Goal: Task Accomplishment & Management: Complete application form

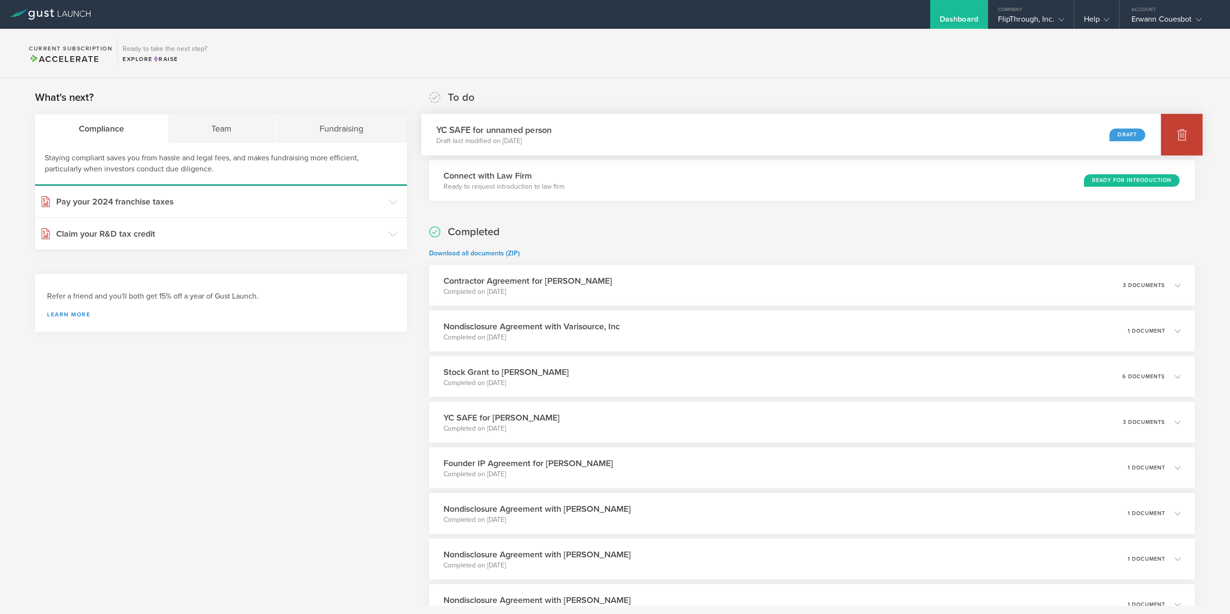
click at [1191, 136] on div at bounding box center [1182, 135] width 42 height 42
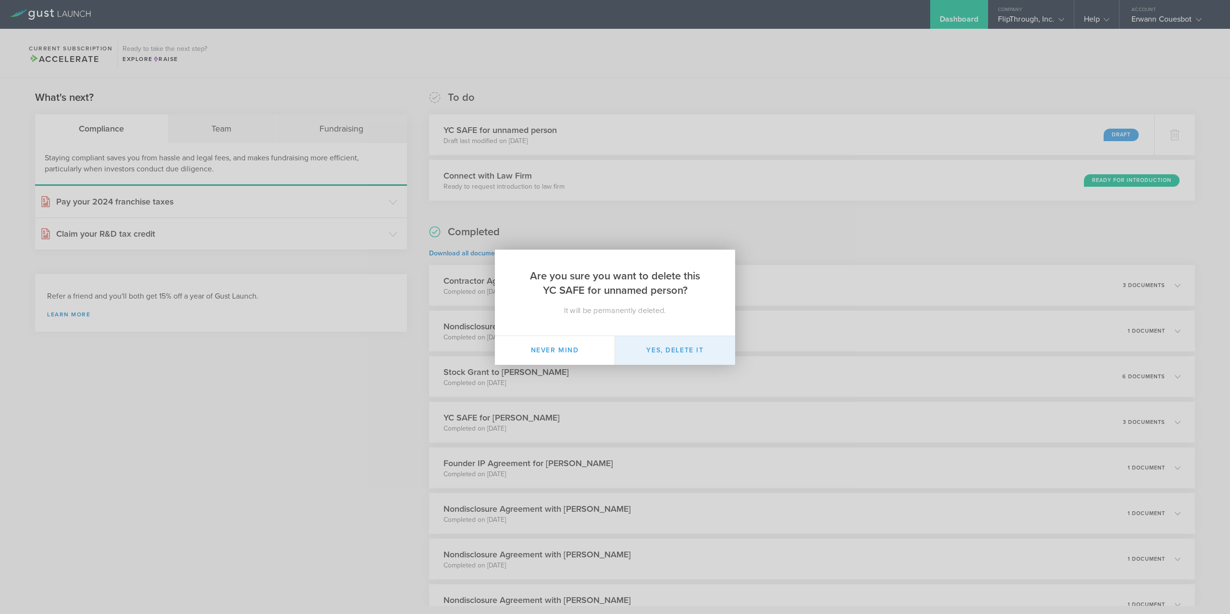
click at [719, 354] on button "Yes, delete it" at bounding box center [675, 350] width 120 height 29
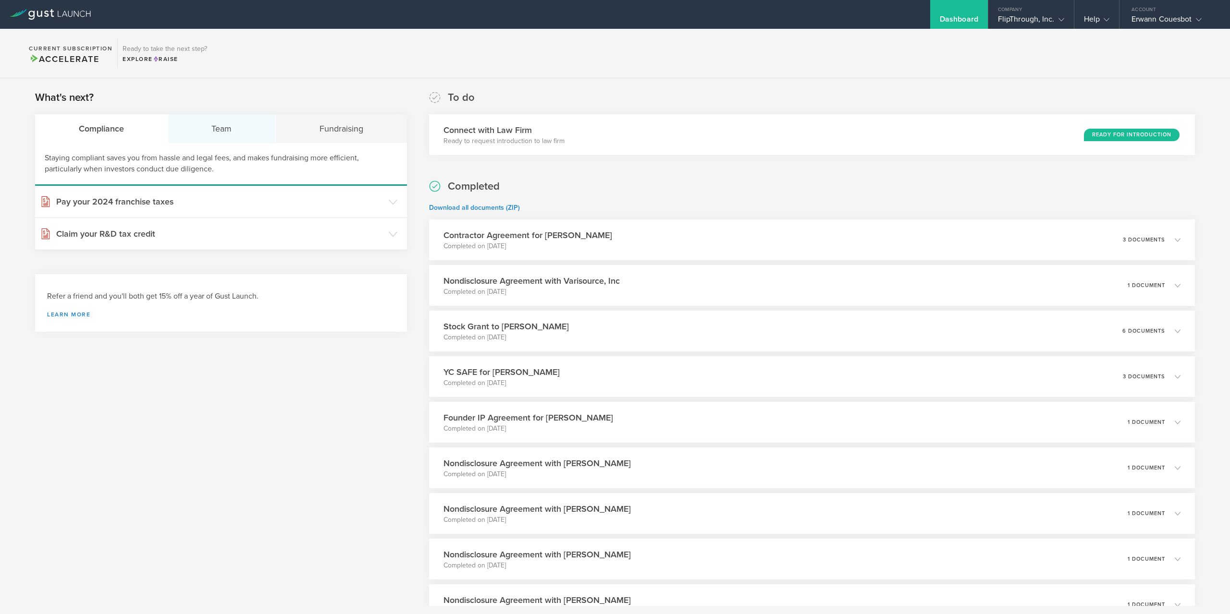
click at [254, 129] on div "Team" at bounding box center [222, 128] width 108 height 29
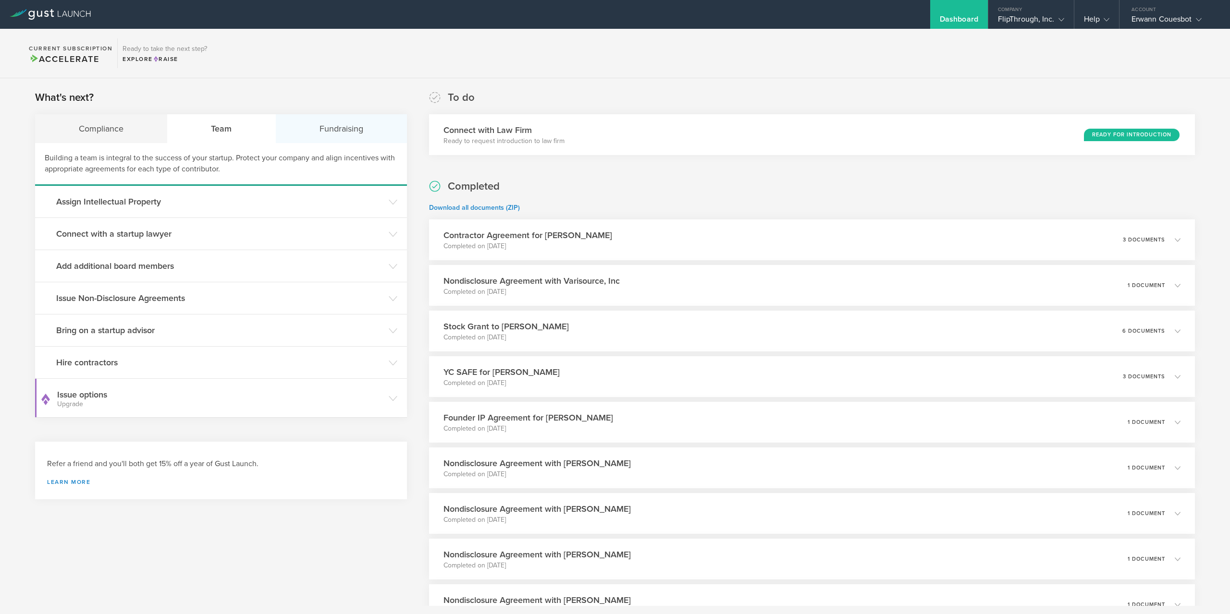
click at [326, 128] on div "Fundraising" at bounding box center [341, 128] width 131 height 29
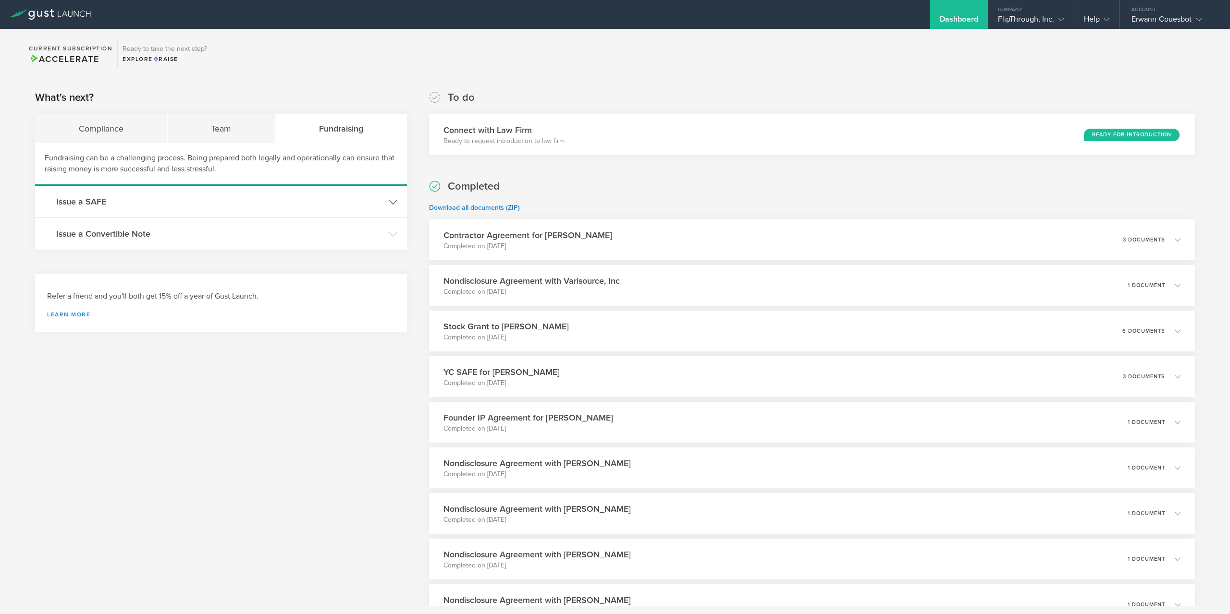
drag, startPoint x: 283, startPoint y: 210, endPoint x: 295, endPoint y: 210, distance: 12.0
click at [283, 210] on header "Issue a SAFE" at bounding box center [221, 202] width 372 height 32
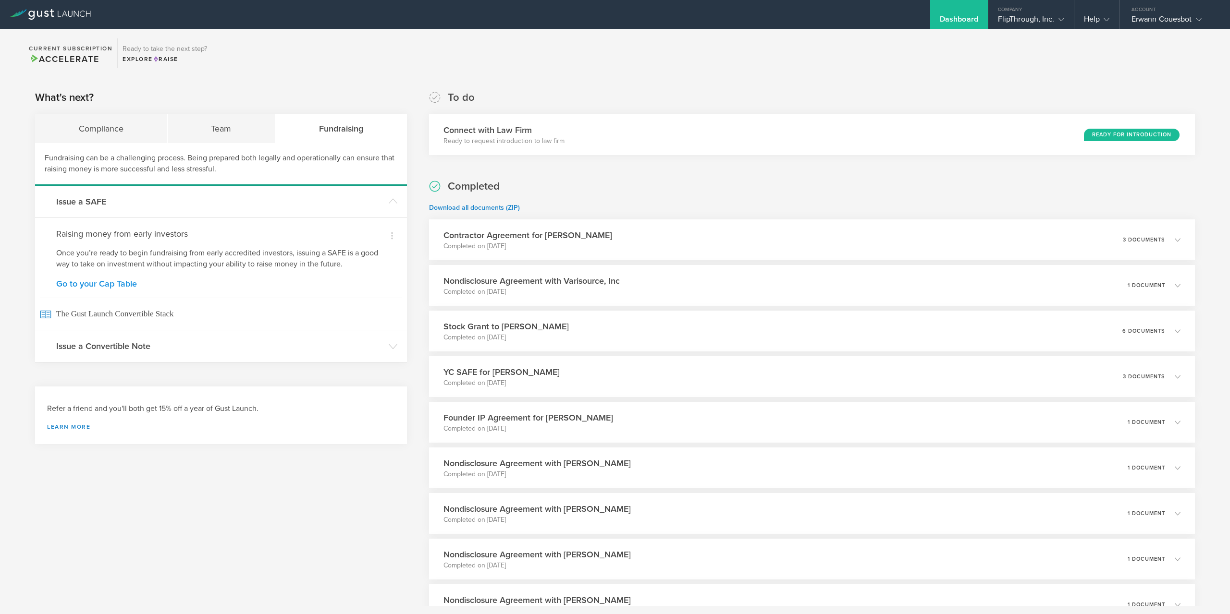
click at [135, 283] on link "Go to your Cap Table" at bounding box center [221, 284] width 330 height 9
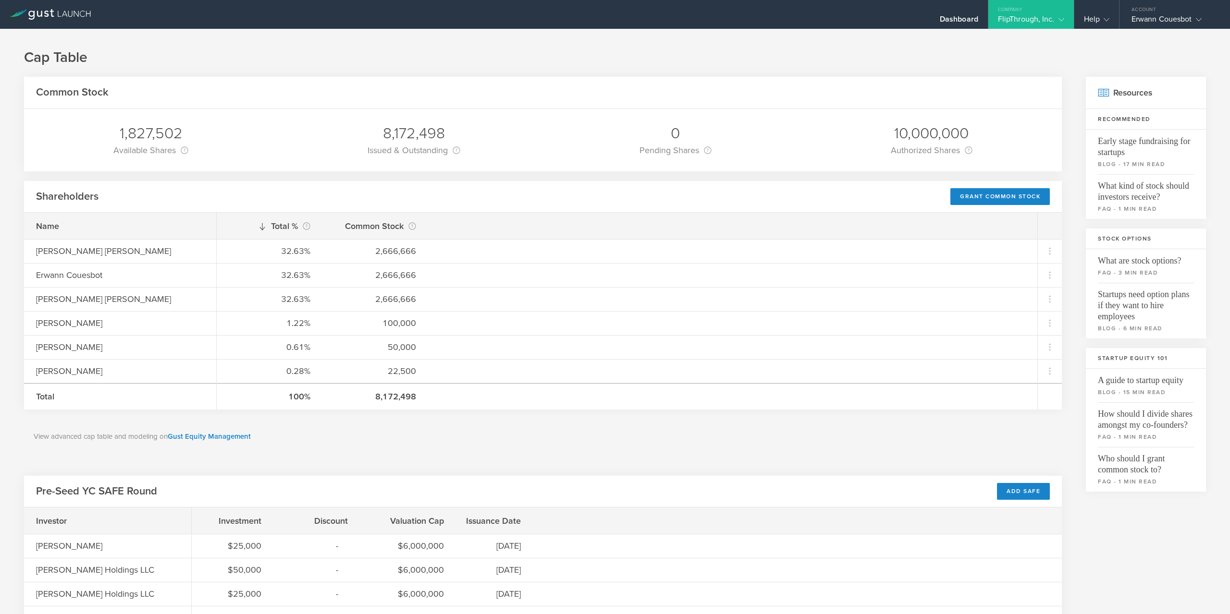
click at [1032, 503] on div "Pre-Seed YC SAFE Round Add SAFE" at bounding box center [543, 492] width 1038 height 32
click at [1031, 500] on div "Add SAFE" at bounding box center [1023, 491] width 53 height 17
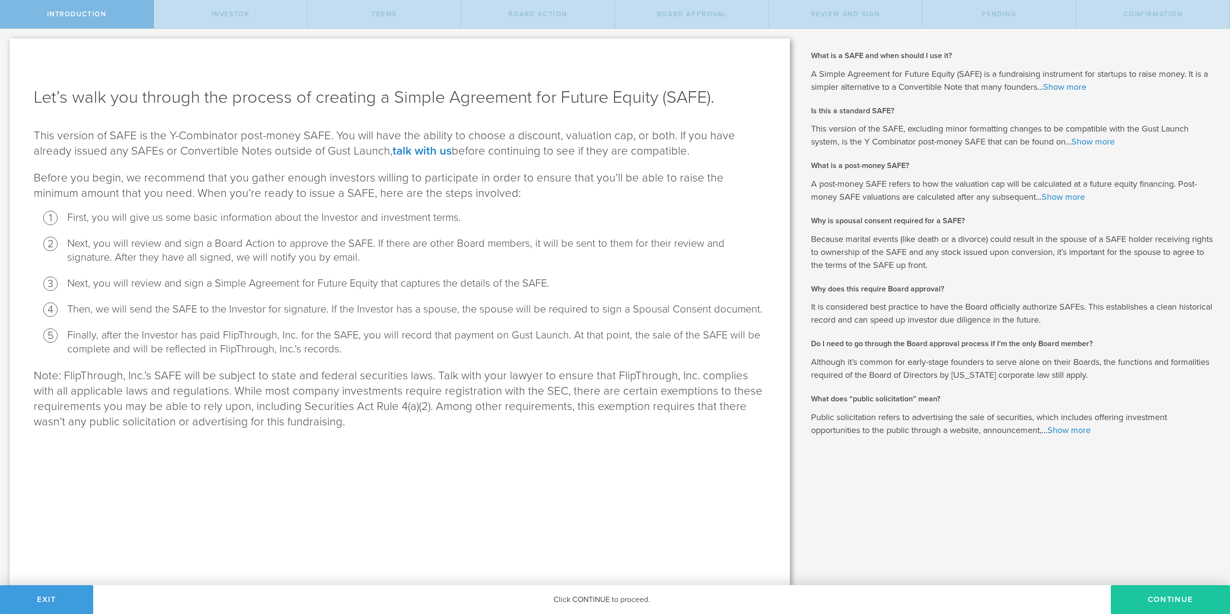
click at [1134, 596] on button "Continue" at bounding box center [1170, 600] width 119 height 29
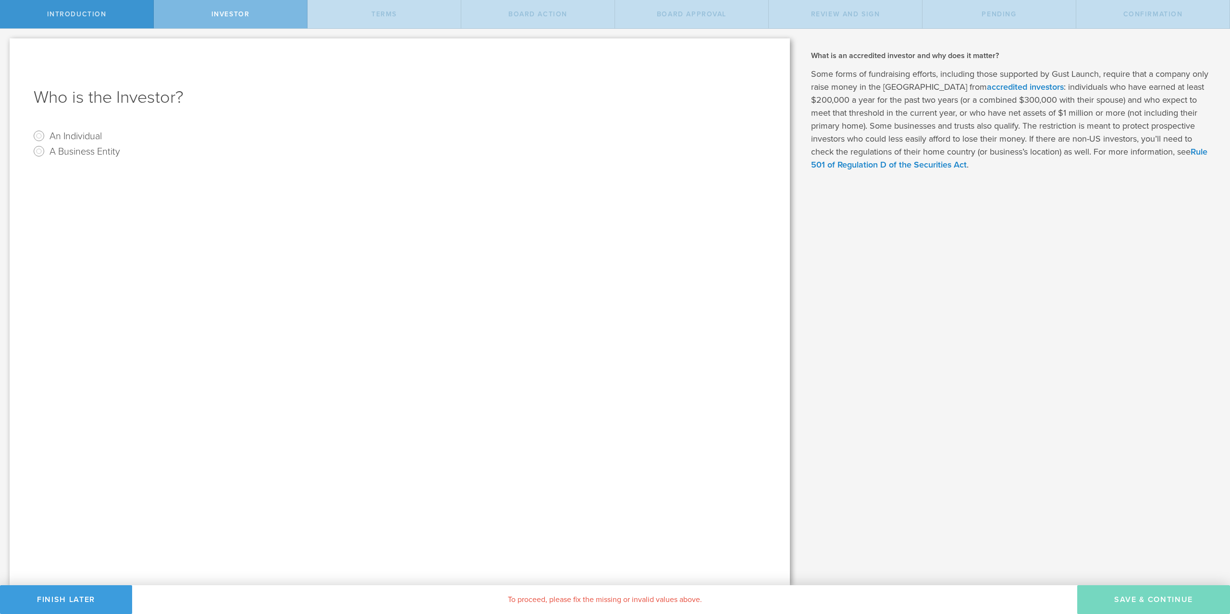
click at [62, 130] on label "An Individual" at bounding box center [75, 136] width 52 height 14
click at [47, 130] on input "An Individual" at bounding box center [38, 135] width 15 height 15
radio input "true"
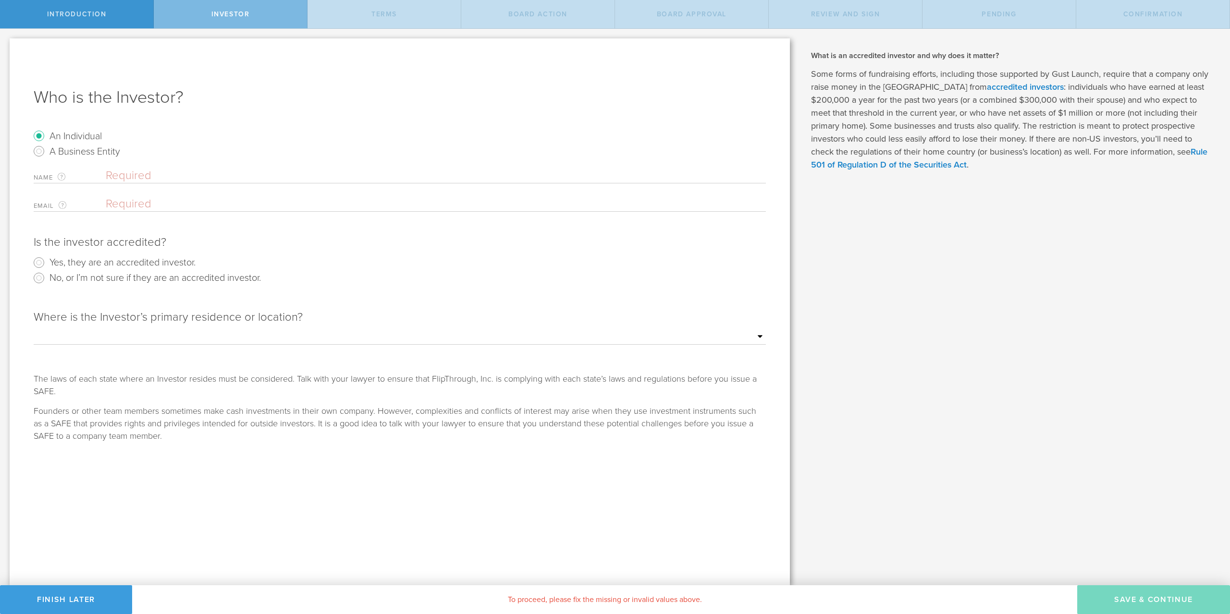
click at [62, 130] on label "An Individual" at bounding box center [75, 136] width 52 height 14
click at [47, 130] on input "An Individual" at bounding box center [38, 135] width 15 height 15
drag, startPoint x: 98, startPoint y: 163, endPoint x: 105, endPoint y: 169, distance: 8.2
click at [101, 165] on form "An Individual A Business Entity Name The first and last name of the person that…" at bounding box center [400, 285] width 732 height 314
click at [140, 183] on input "text" at bounding box center [436, 176] width 660 height 14
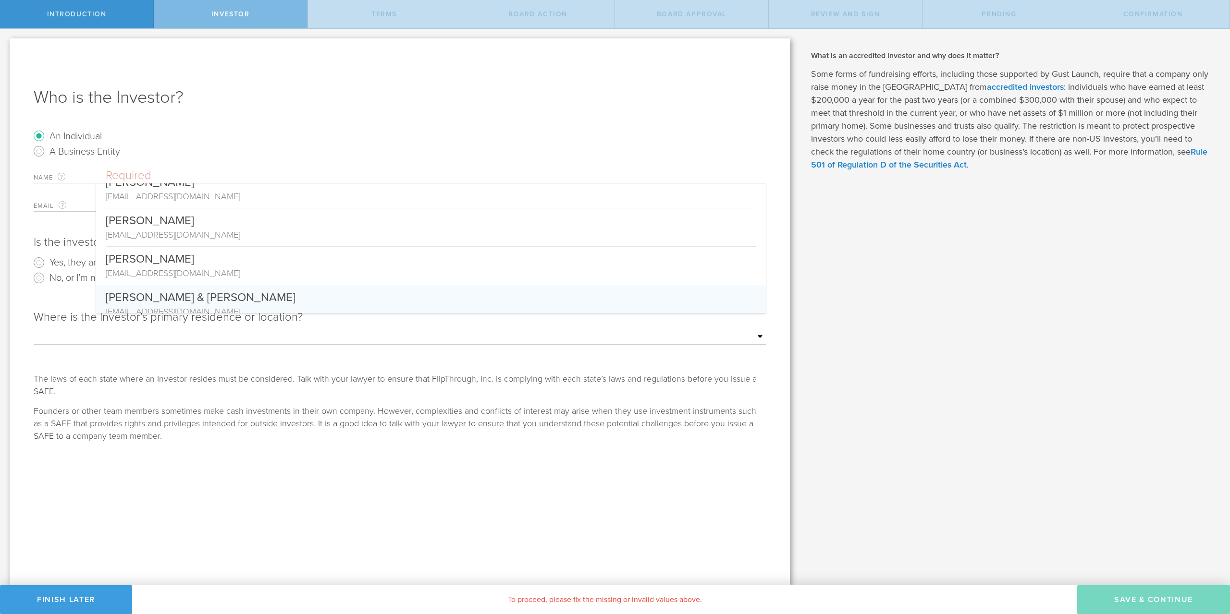
scroll to position [251, 0]
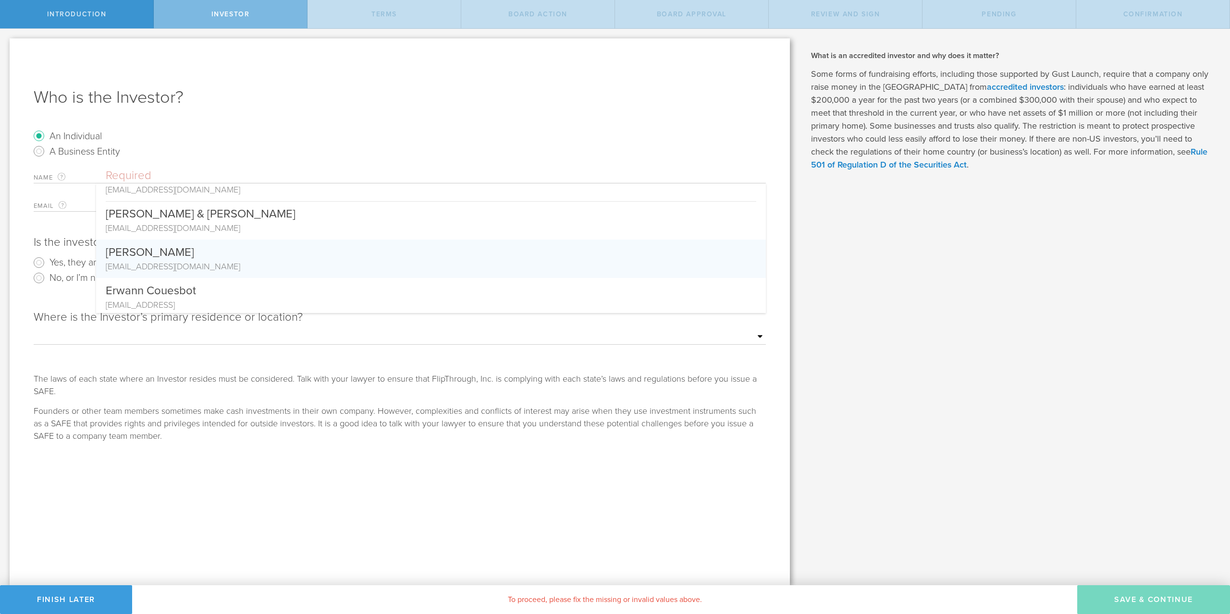
click at [164, 268] on div "drew@botanicalgrp.com" at bounding box center [431, 266] width 651 height 12
type input "[PERSON_NAME]"
type input "drew@botanicalgrp.com"
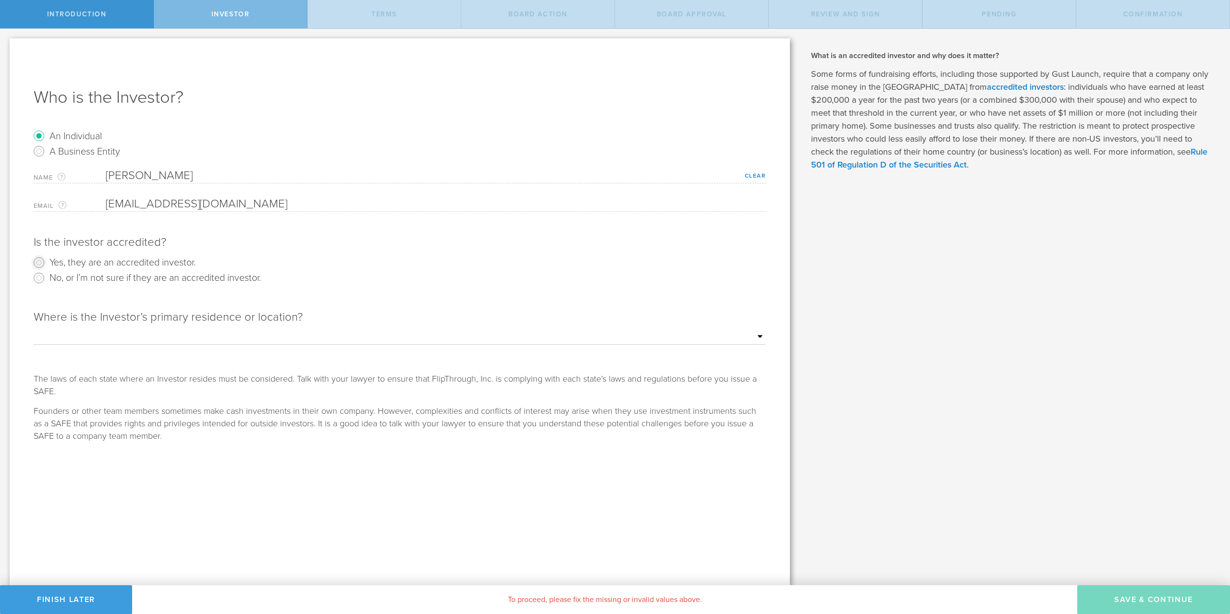
click at [38, 263] on input "Yes, they are an accredited investor." at bounding box center [38, 262] width 15 height 15
radio input "true"
click at [343, 345] on div "Outside of the US Alabama Alaska Arizona Arkansas California Colorado Connectic…" at bounding box center [400, 337] width 732 height 15
click at [34, 330] on select "Outside of the US Alabama Alaska Arizona Arkansas California Colorado Connectic…" at bounding box center [400, 337] width 732 height 14
click option "Georgia" at bounding box center [0, 0] width 0 height 0
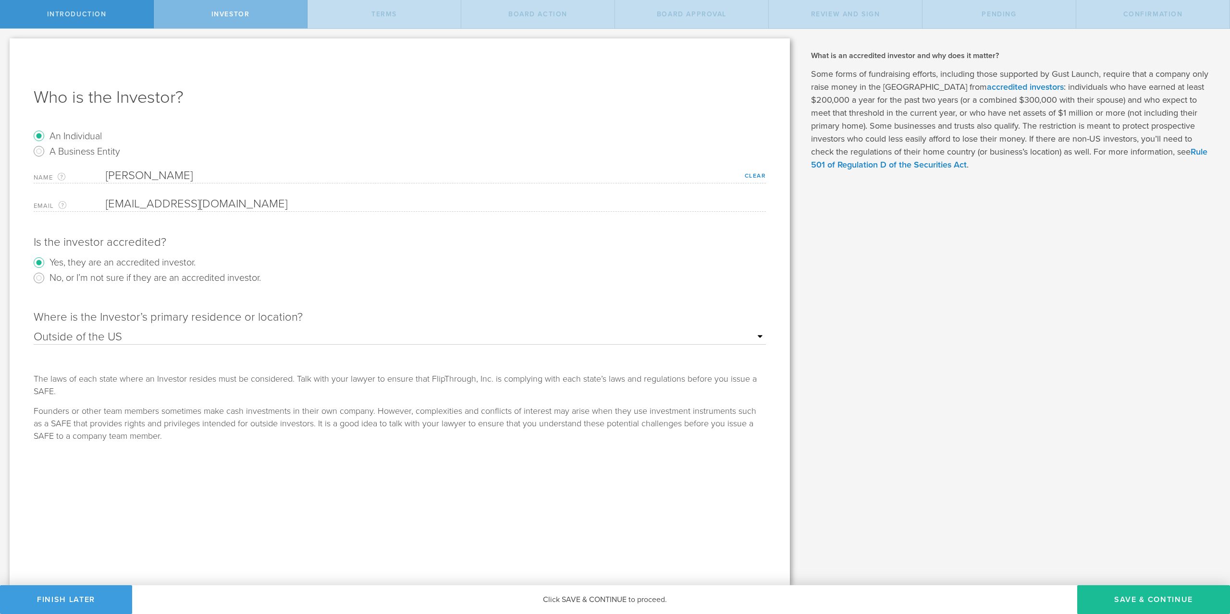
click at [34, 330] on select "Outside of the US Alabama Alaska Arizona Arkansas California Colorado Connectic…" at bounding box center [400, 337] width 732 height 14
select select "string:FL"
click option "Florida" at bounding box center [0, 0] width 0 height 0
click at [1108, 591] on button "Save & Continue" at bounding box center [1153, 600] width 153 height 29
checkbox input "true"
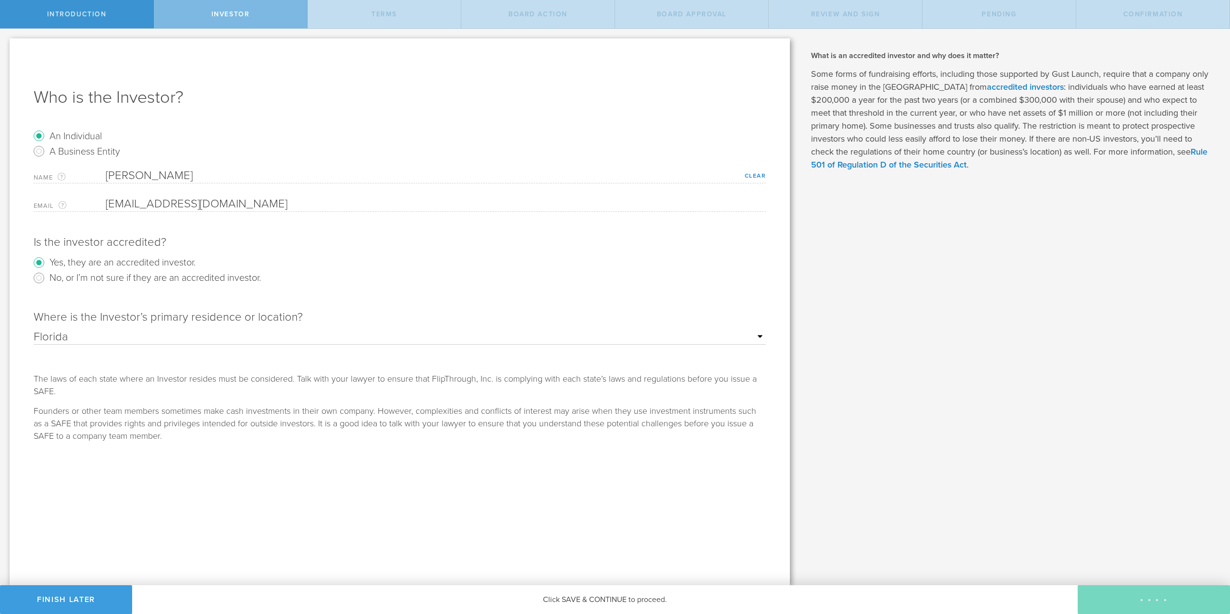
checkbox input "true"
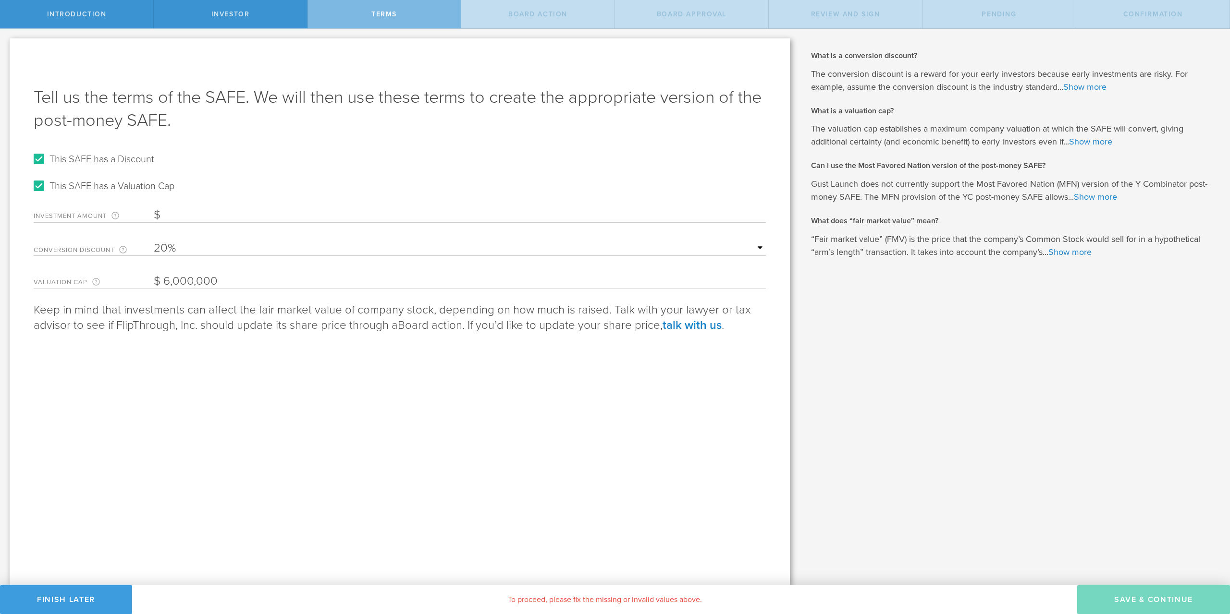
click at [178, 213] on input "Investment Amount The amount (in USD) that this investor is paying for the SAFE." at bounding box center [460, 215] width 612 height 14
type input "25,000"
click at [36, 158] on input "This SAFE has a Discount" at bounding box center [38, 158] width 15 height 15
checkbox input "false"
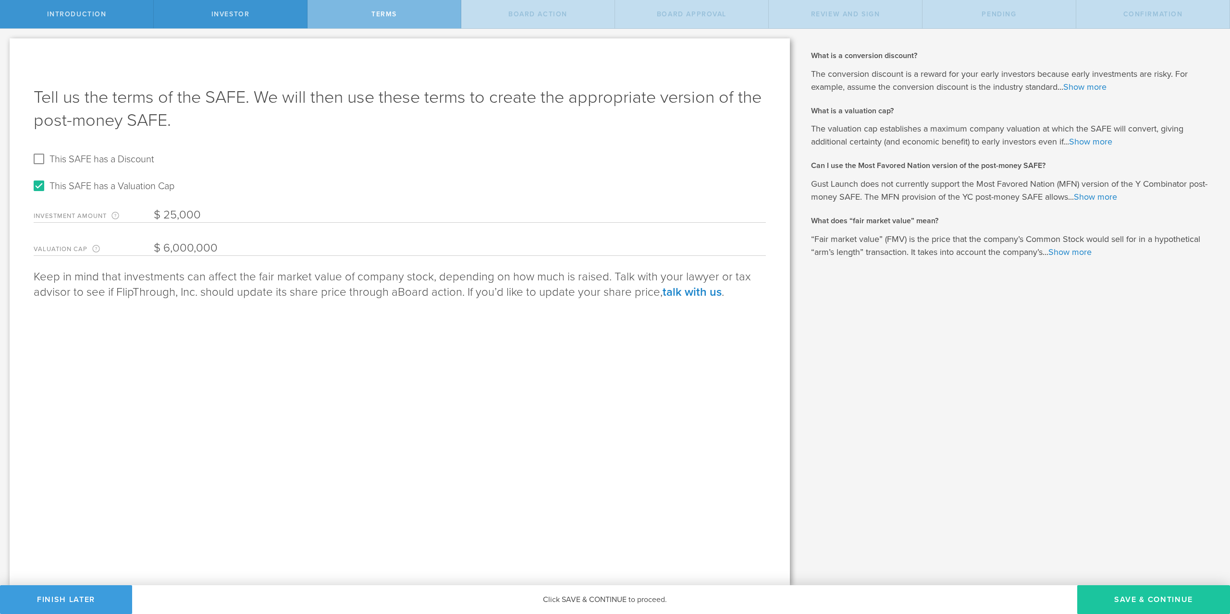
click at [1140, 595] on button "Save & Continue" at bounding box center [1153, 600] width 153 height 29
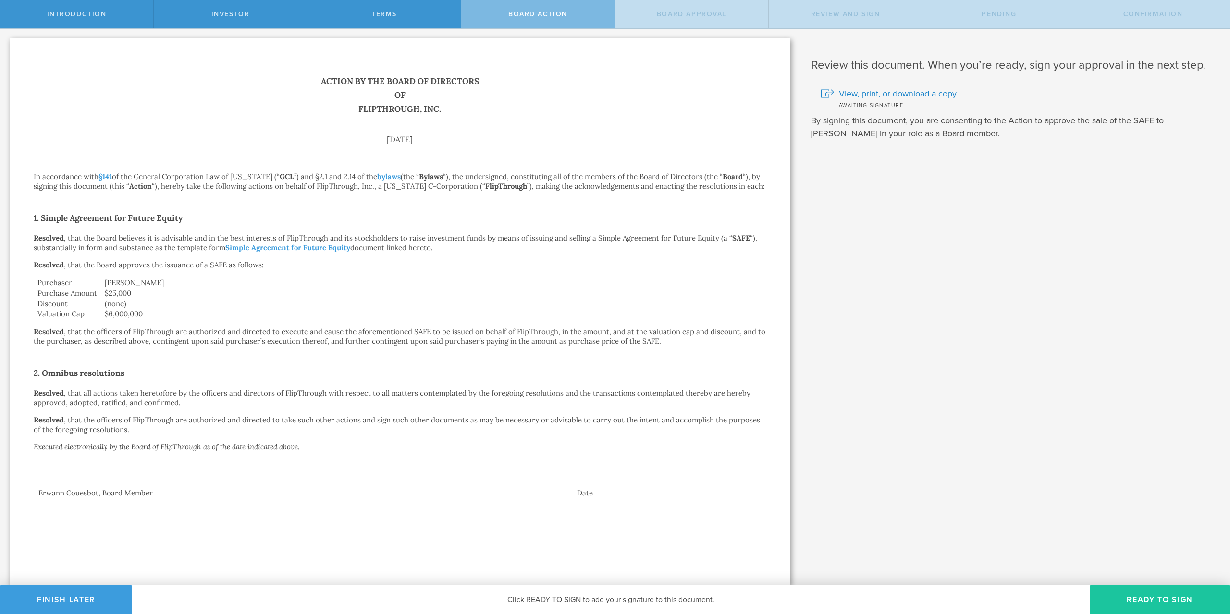
click at [1131, 596] on button "Ready to Sign" at bounding box center [1160, 600] width 140 height 29
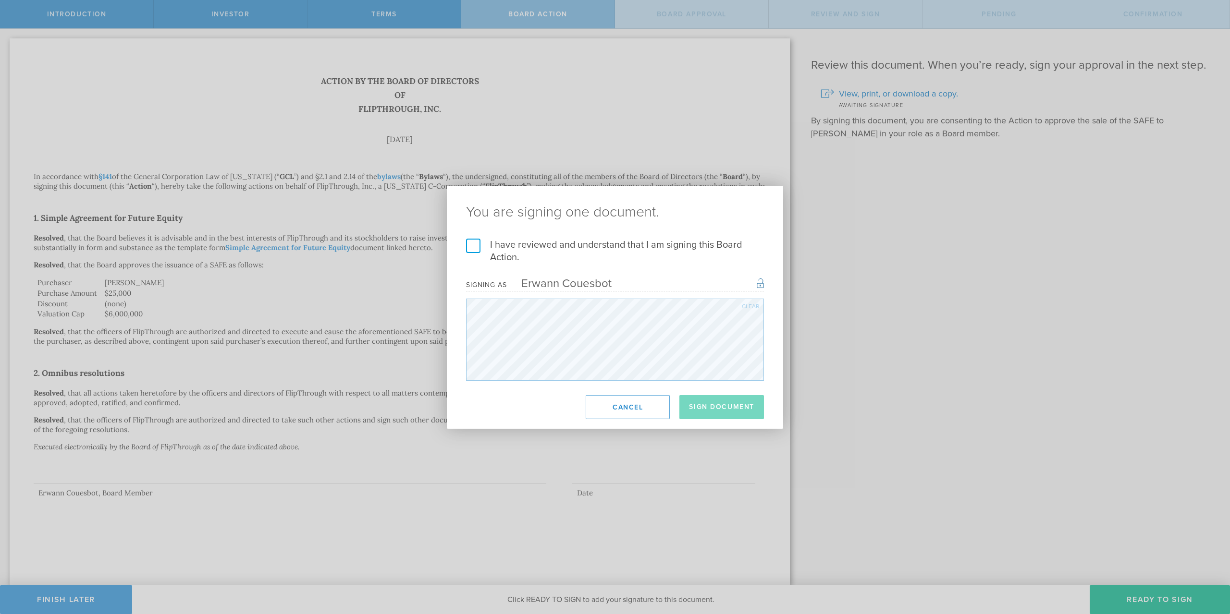
drag, startPoint x: 474, startPoint y: 238, endPoint x: 474, endPoint y: 245, distance: 6.7
click at [474, 243] on div "You are signing one document. I have reviewed and understand that I am signing …" at bounding box center [615, 307] width 336 height 243
click at [473, 245] on label "I have reviewed and understand that I am signing this Board Action." at bounding box center [615, 251] width 298 height 25
click at [0, 0] on input "I have reviewed and understand that I am signing this Board Action." at bounding box center [0, 0] width 0 height 0
drag, startPoint x: 709, startPoint y: 404, endPoint x: 717, endPoint y: 407, distance: 8.8
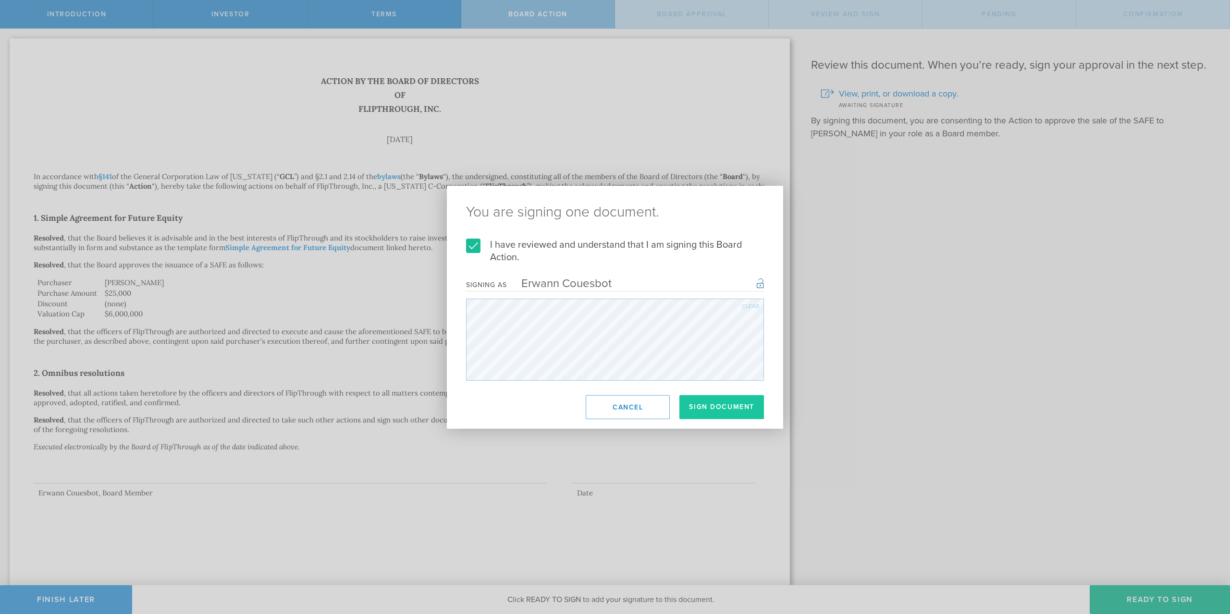
click at [709, 404] on button "Sign Document" at bounding box center [721, 407] width 85 height 24
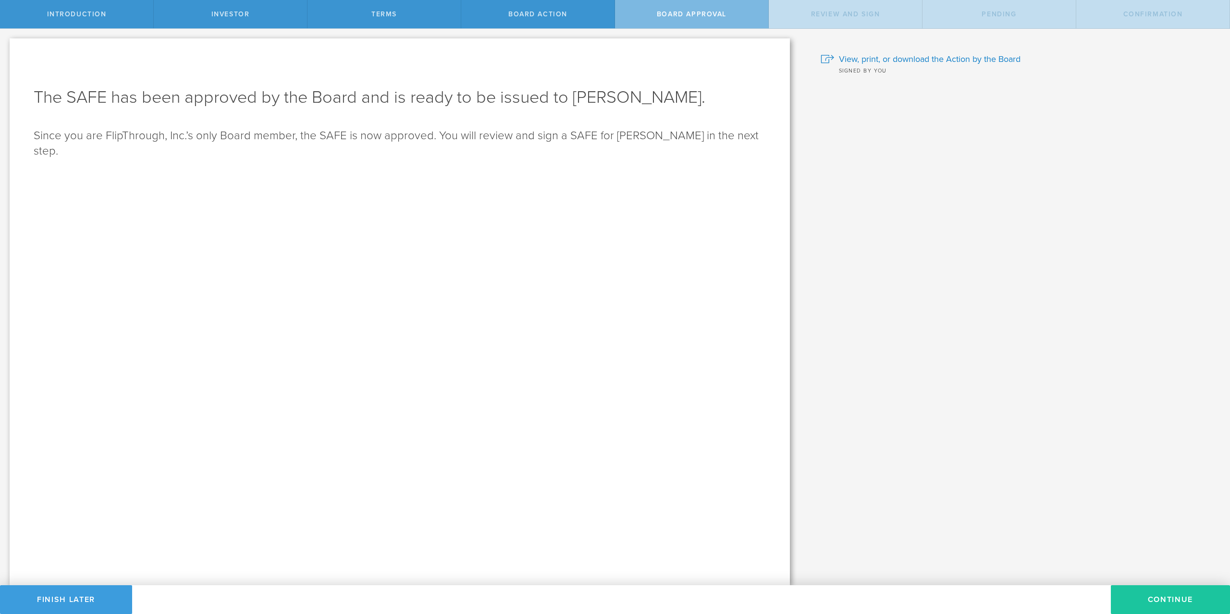
click at [1165, 601] on button "Continue" at bounding box center [1170, 600] width 119 height 29
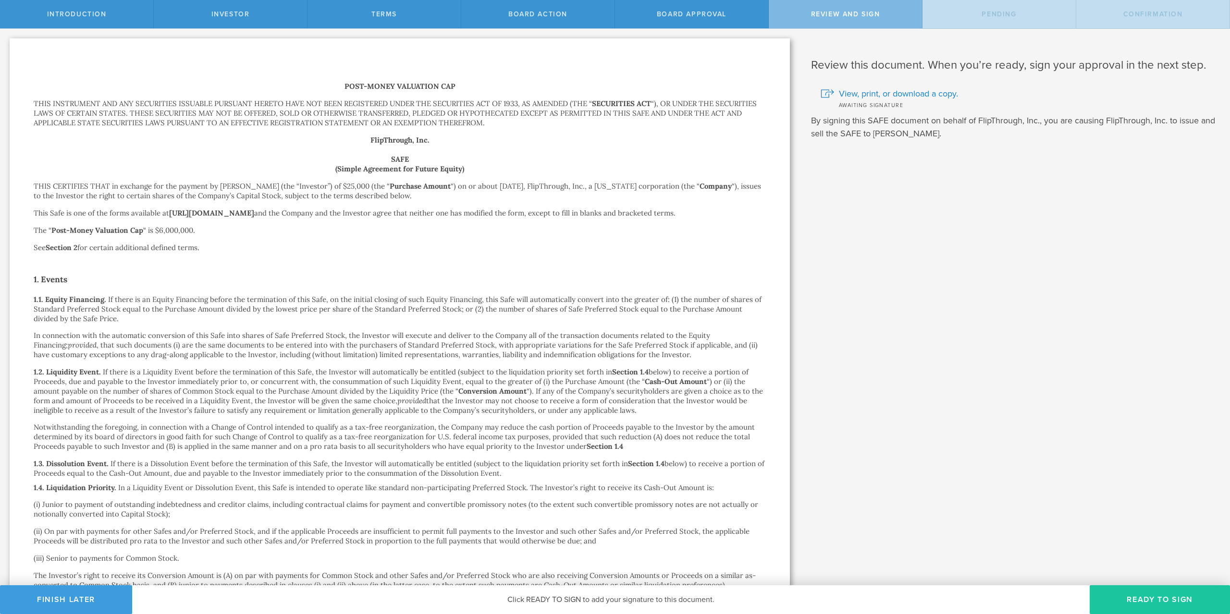
drag, startPoint x: 1152, startPoint y: 592, endPoint x: 1154, endPoint y: 601, distance: 8.8
click at [1153, 600] on button "Ready to Sign" at bounding box center [1160, 600] width 140 height 29
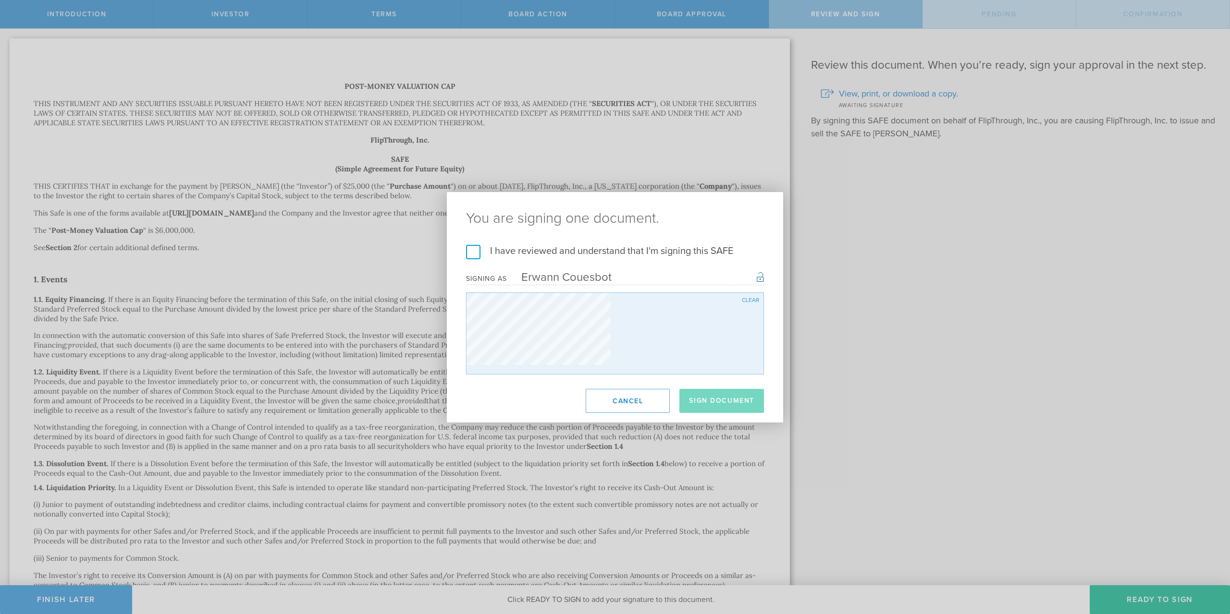
click at [1155, 602] on div "You are signing one document. I have reviewed and understand that I'm signing t…" at bounding box center [615, 307] width 1230 height 614
click at [551, 251] on label "I have reviewed and understand that I'm signing this SAFE" at bounding box center [615, 251] width 298 height 12
click at [0, 0] on input "I have reviewed and understand that I'm signing this SAFE" at bounding box center [0, 0] width 0 height 0
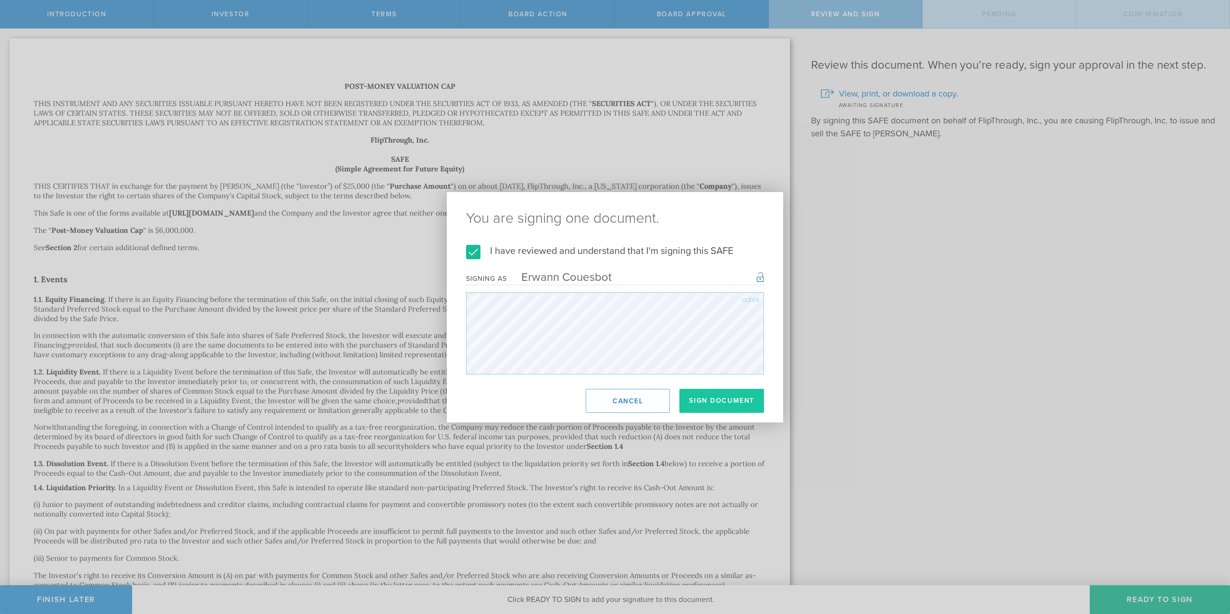
click at [734, 399] on button "Sign Document" at bounding box center [721, 401] width 85 height 24
